Goal: Find specific page/section: Find specific page/section

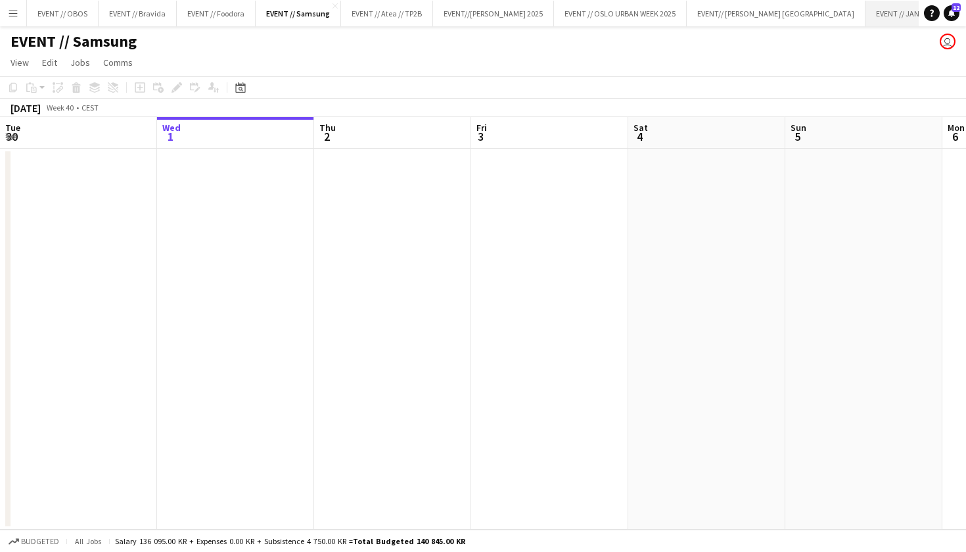
click at [866, 14] on button "EVENT // JANUAR 2026 Close" at bounding box center [914, 14] width 96 height 26
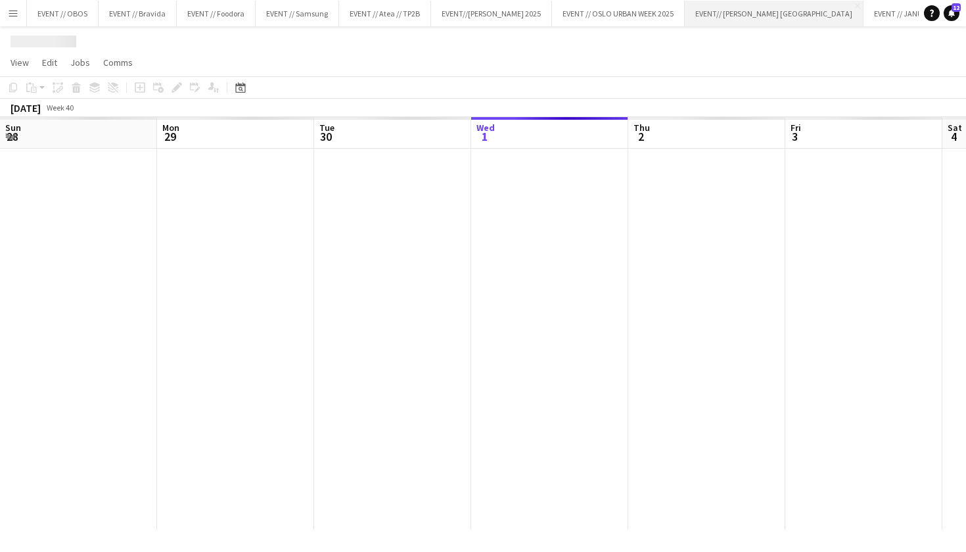
scroll to position [0, 314]
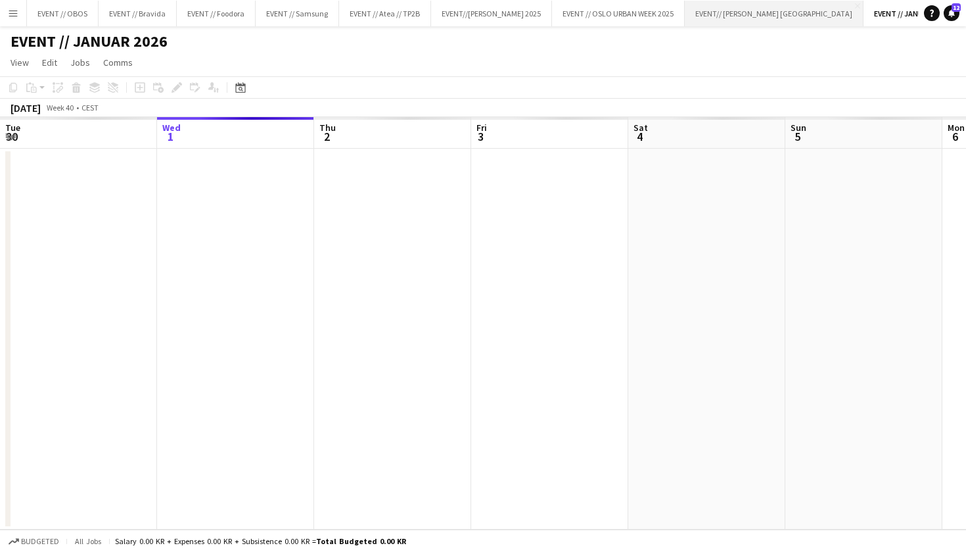
click at [745, 11] on button "EVENT// [PERSON_NAME] NORGE Close" at bounding box center [774, 14] width 179 height 26
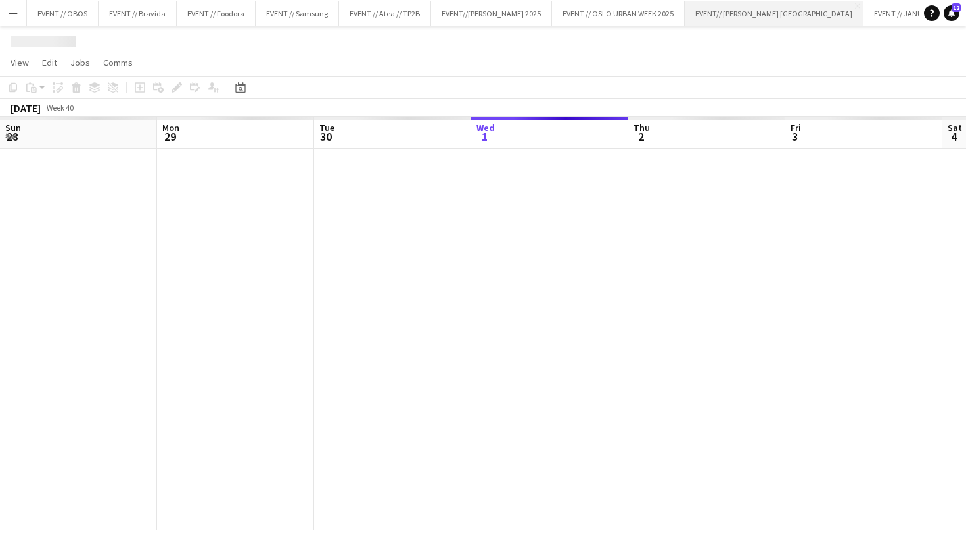
scroll to position [0, 314]
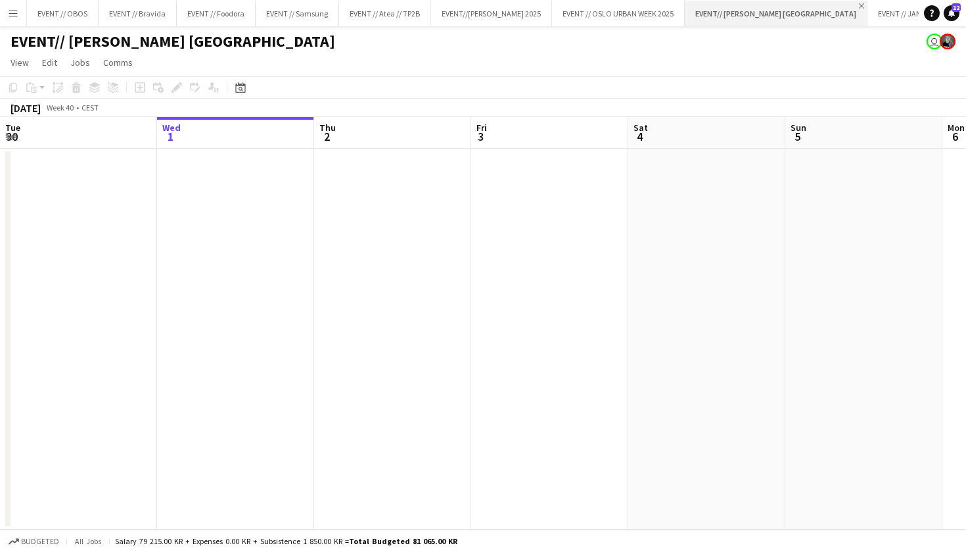
click at [859, 5] on app-icon "Close" at bounding box center [861, 5] width 5 height 5
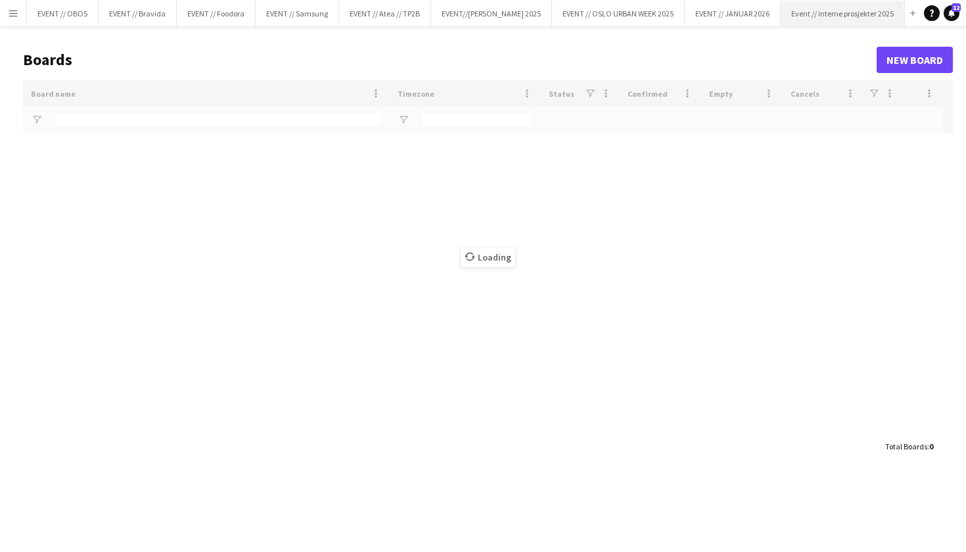
click at [784, 12] on button "Event // interne prosjekter 2025 Close" at bounding box center [843, 14] width 124 height 26
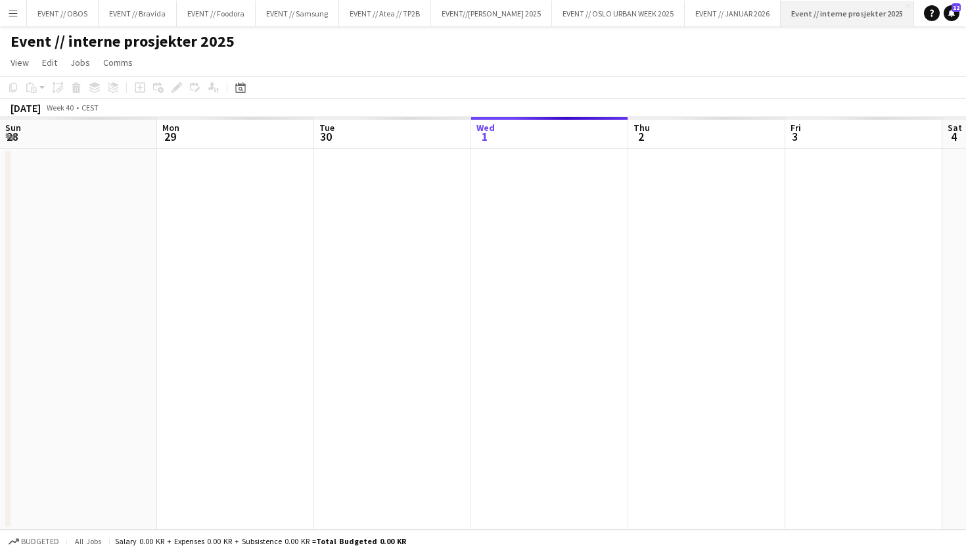
scroll to position [0, 314]
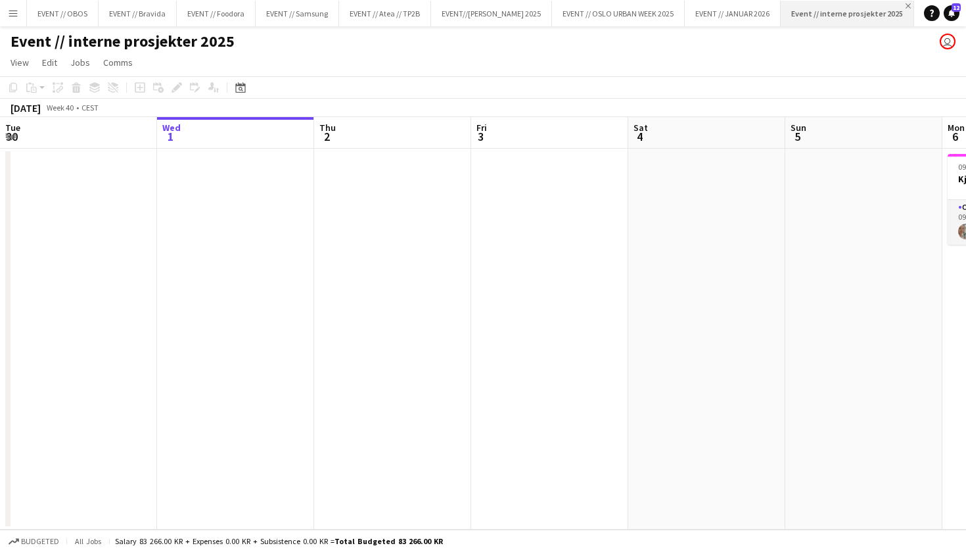
click at [906, 6] on app-icon "Close" at bounding box center [908, 5] width 5 height 5
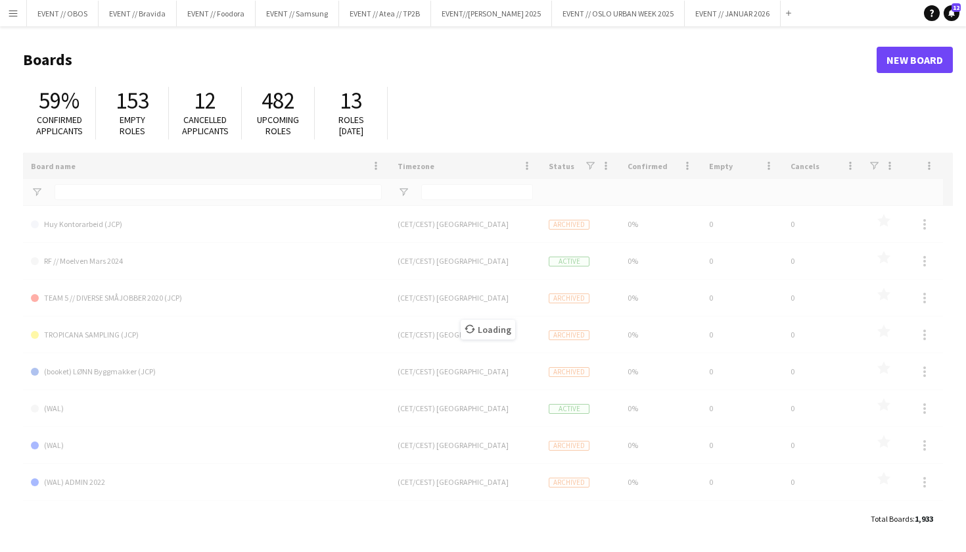
type input "**********"
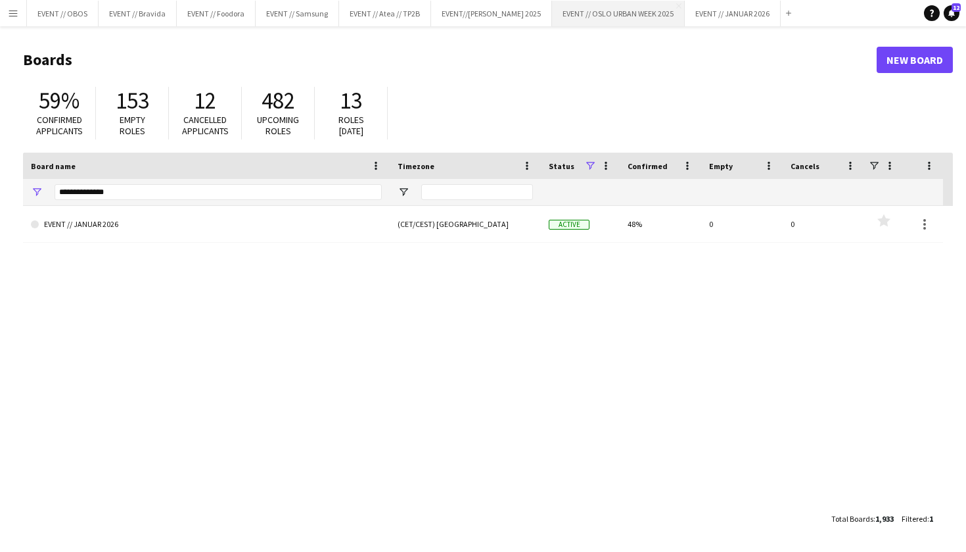
click at [596, 20] on button "EVENT // [GEOGRAPHIC_DATA] URBAN WEEK 2025 Close" at bounding box center [618, 14] width 133 height 26
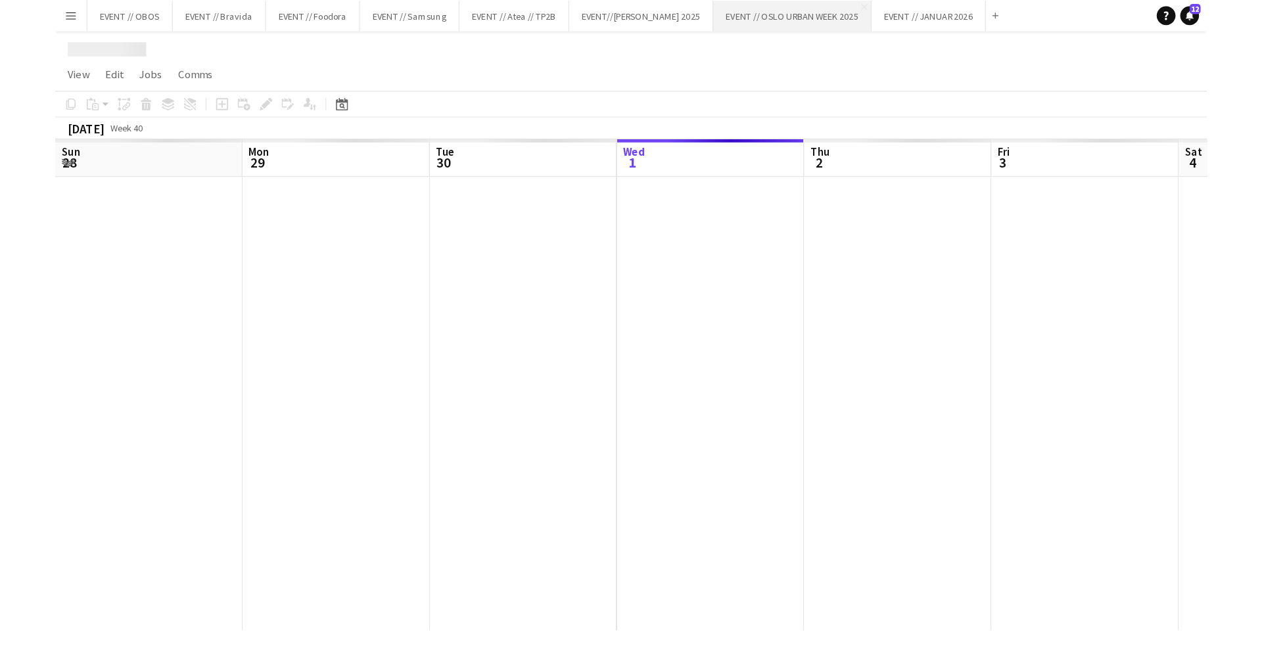
scroll to position [0, 314]
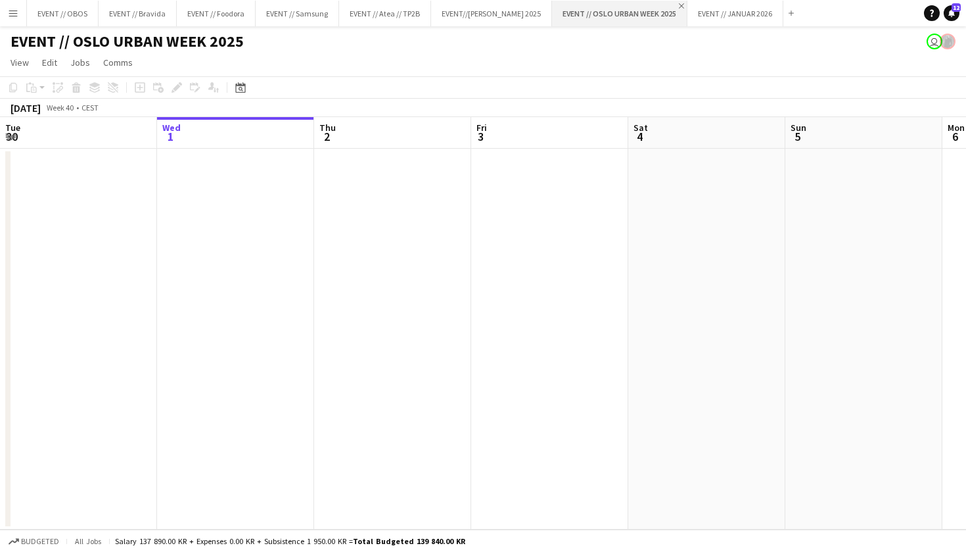
click at [679, 7] on app-icon "Close" at bounding box center [681, 5] width 5 height 5
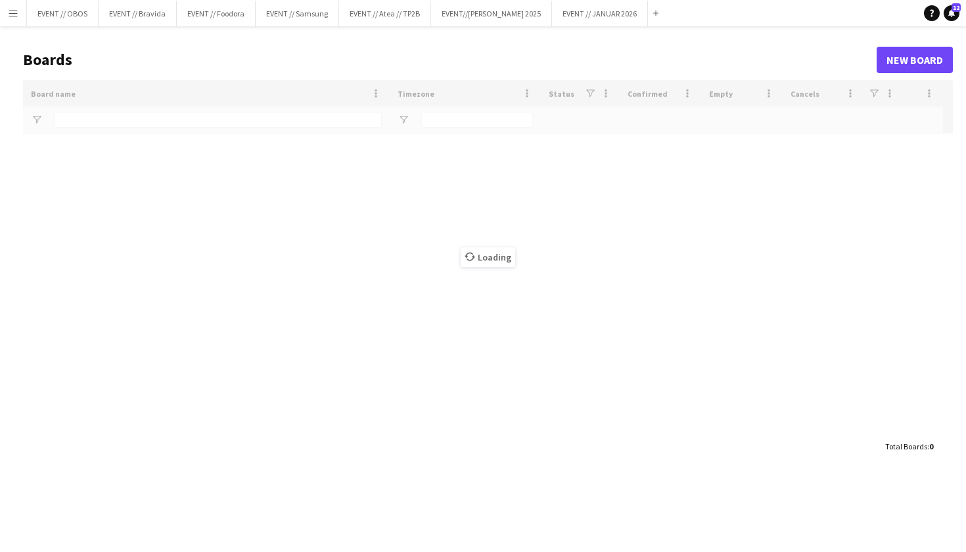
type input "**********"
